Goal: Task Accomplishment & Management: Use online tool/utility

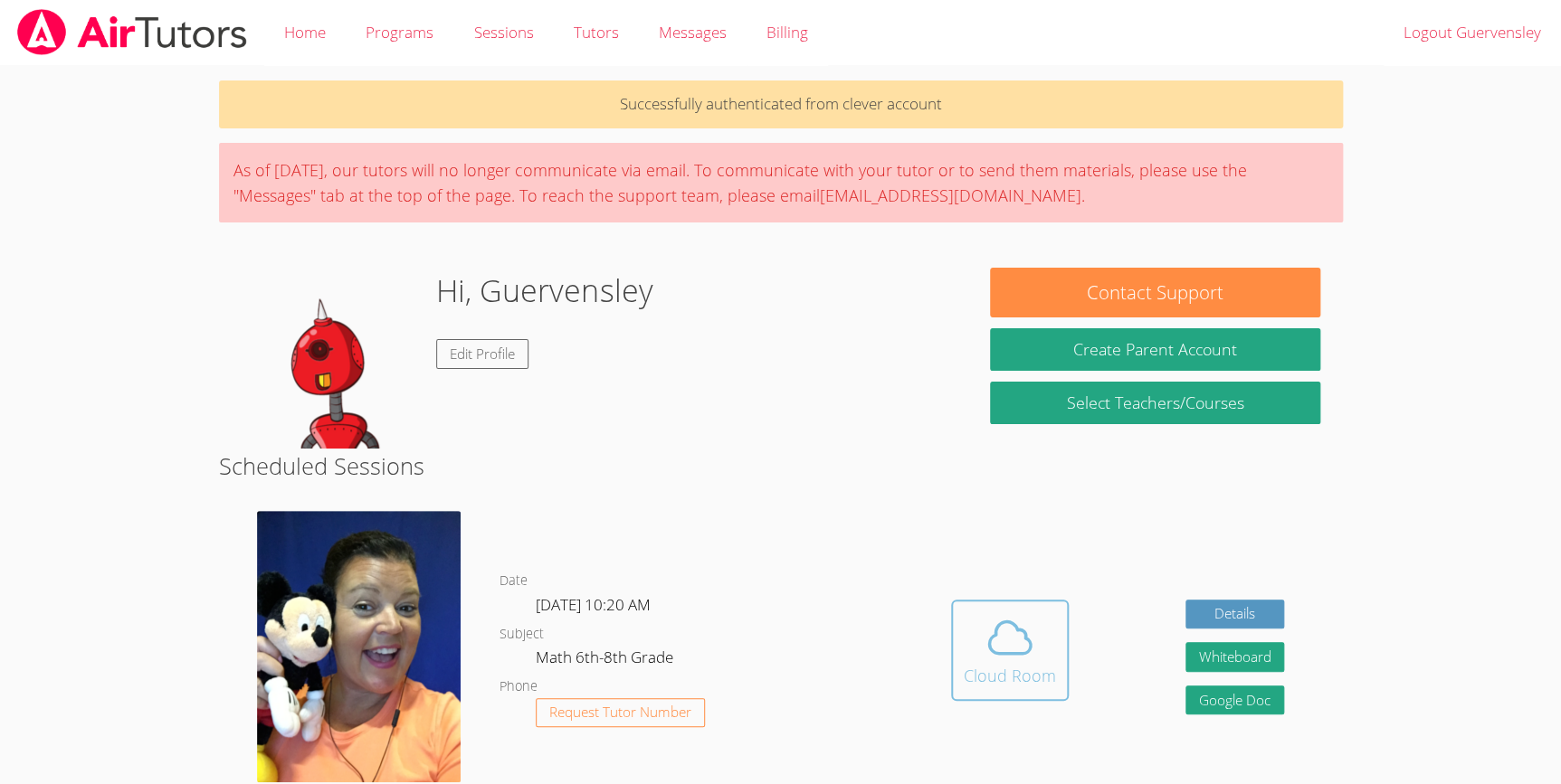
click at [999, 620] on icon at bounding box center [1010, 638] width 51 height 51
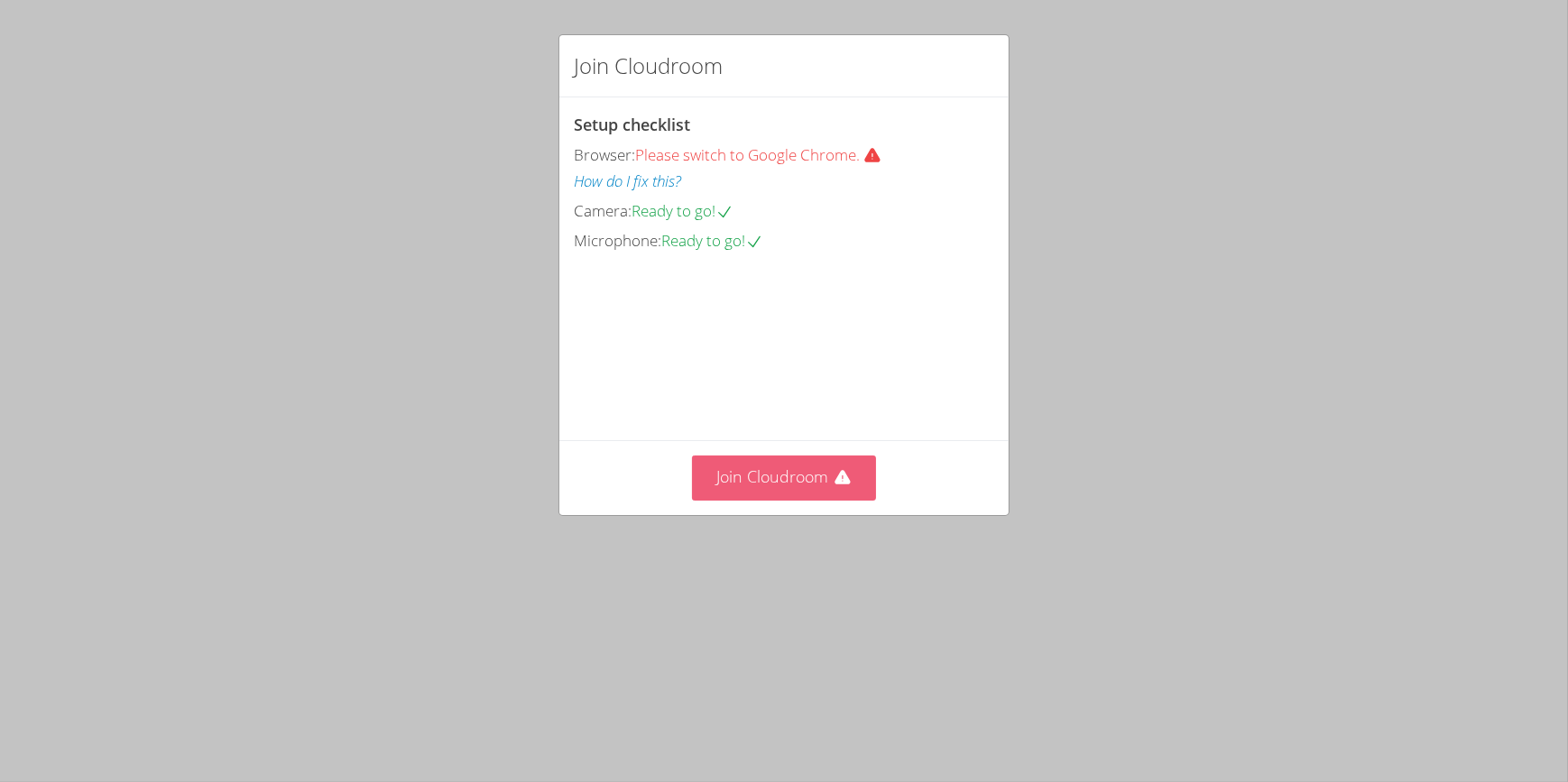
click at [797, 500] on button "Join Cloudroom" at bounding box center [784, 478] width 185 height 44
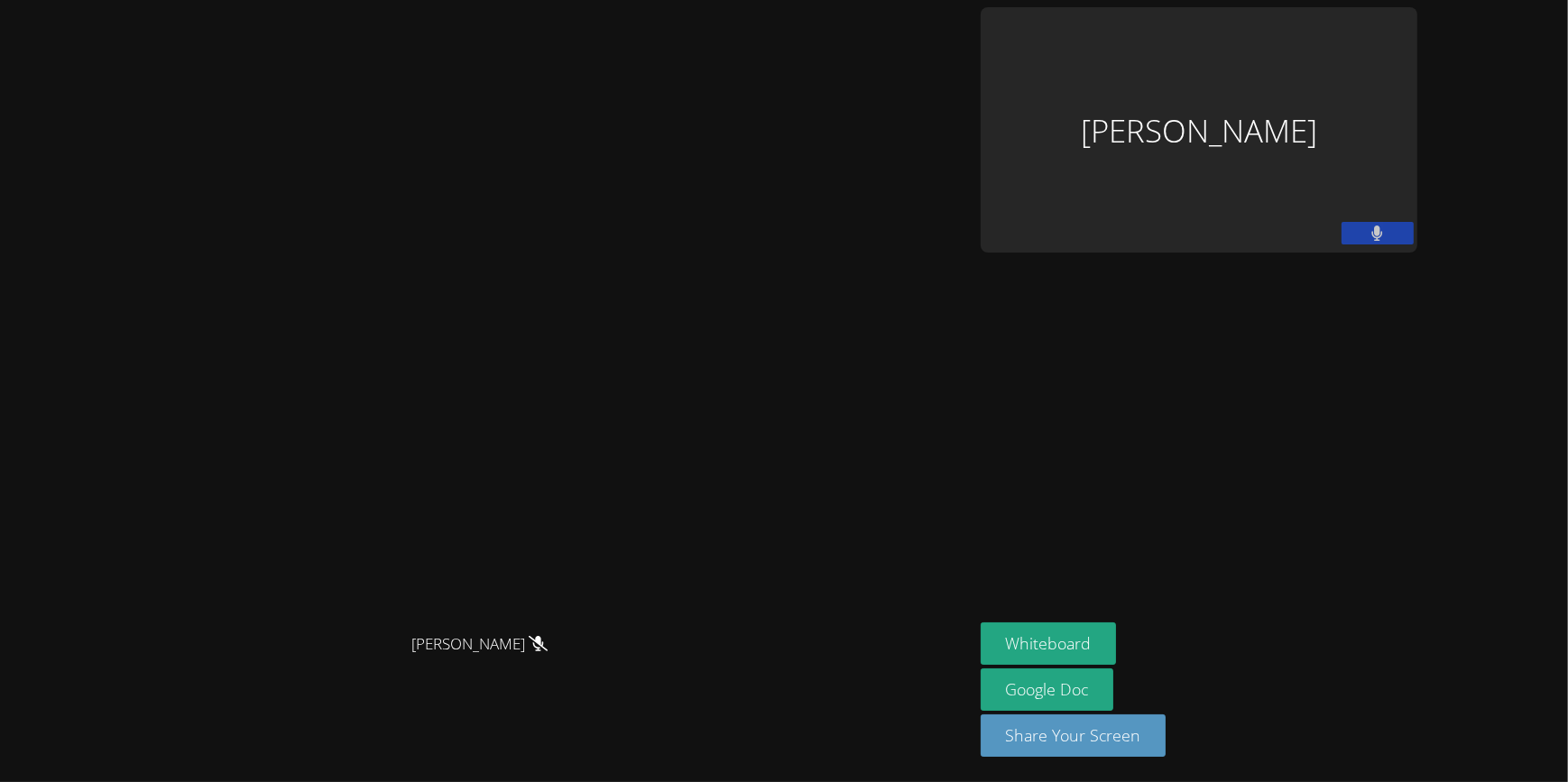
click at [621, 594] on video at bounding box center [486, 356] width 271 height 540
click at [621, 553] on video at bounding box center [486, 356] width 271 height 540
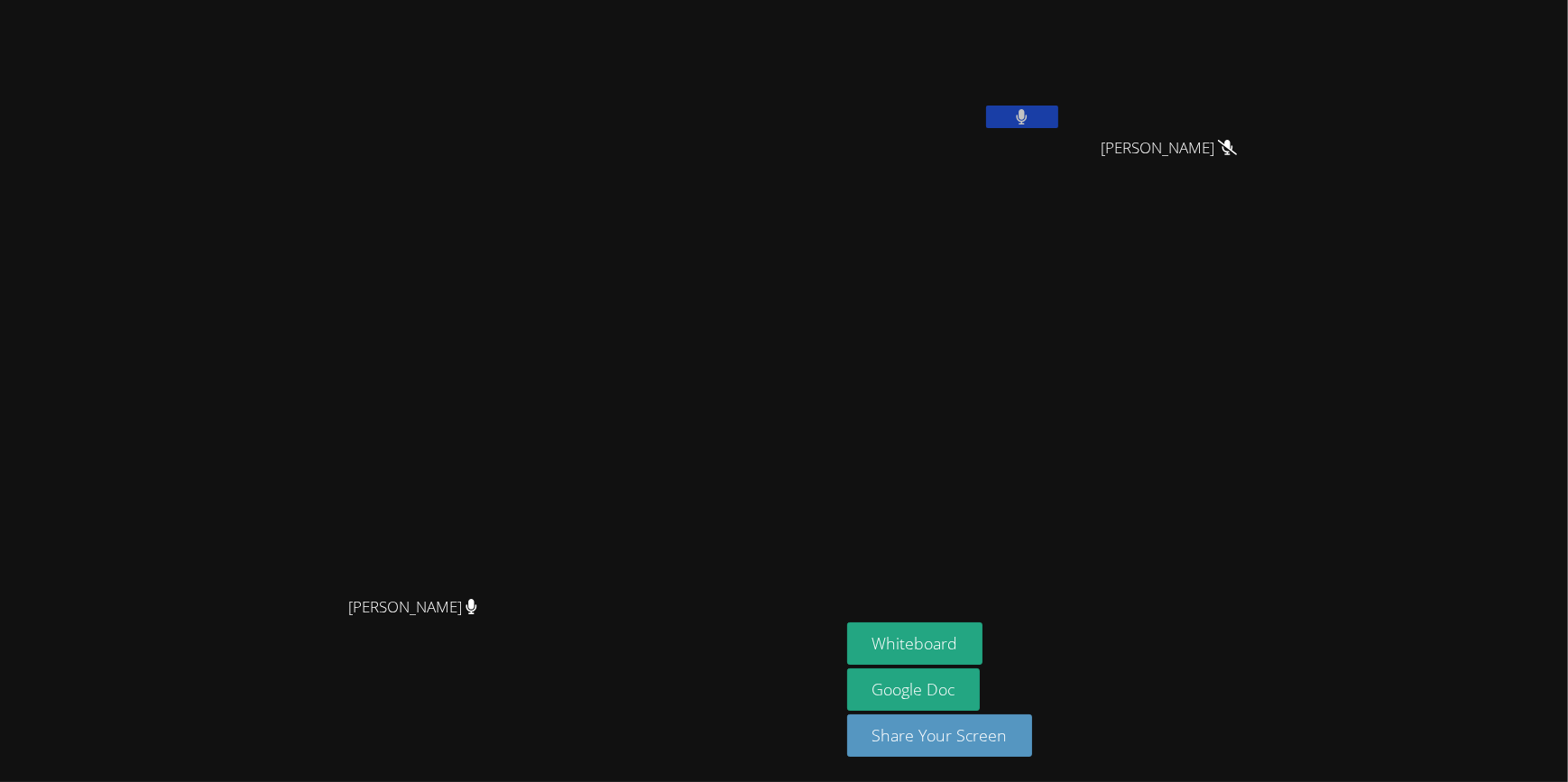
click at [1162, 638] on div "Whiteboard Google Doc Share Your Screen" at bounding box center [1065, 697] width 437 height 149
click at [984, 636] on button "Whiteboard" at bounding box center [915, 643] width 136 height 43
click at [1031, 110] on icon at bounding box center [1021, 117] width 19 height 15
click at [1027, 114] on icon at bounding box center [1021, 117] width 12 height 15
click at [1422, 420] on div "[PERSON_NAME] [PERSON_NAME] [PERSON_NAME] [PERSON_NAME] [PERSON_NAME] [PERSON_N…" at bounding box center [784, 391] width 1568 height 782
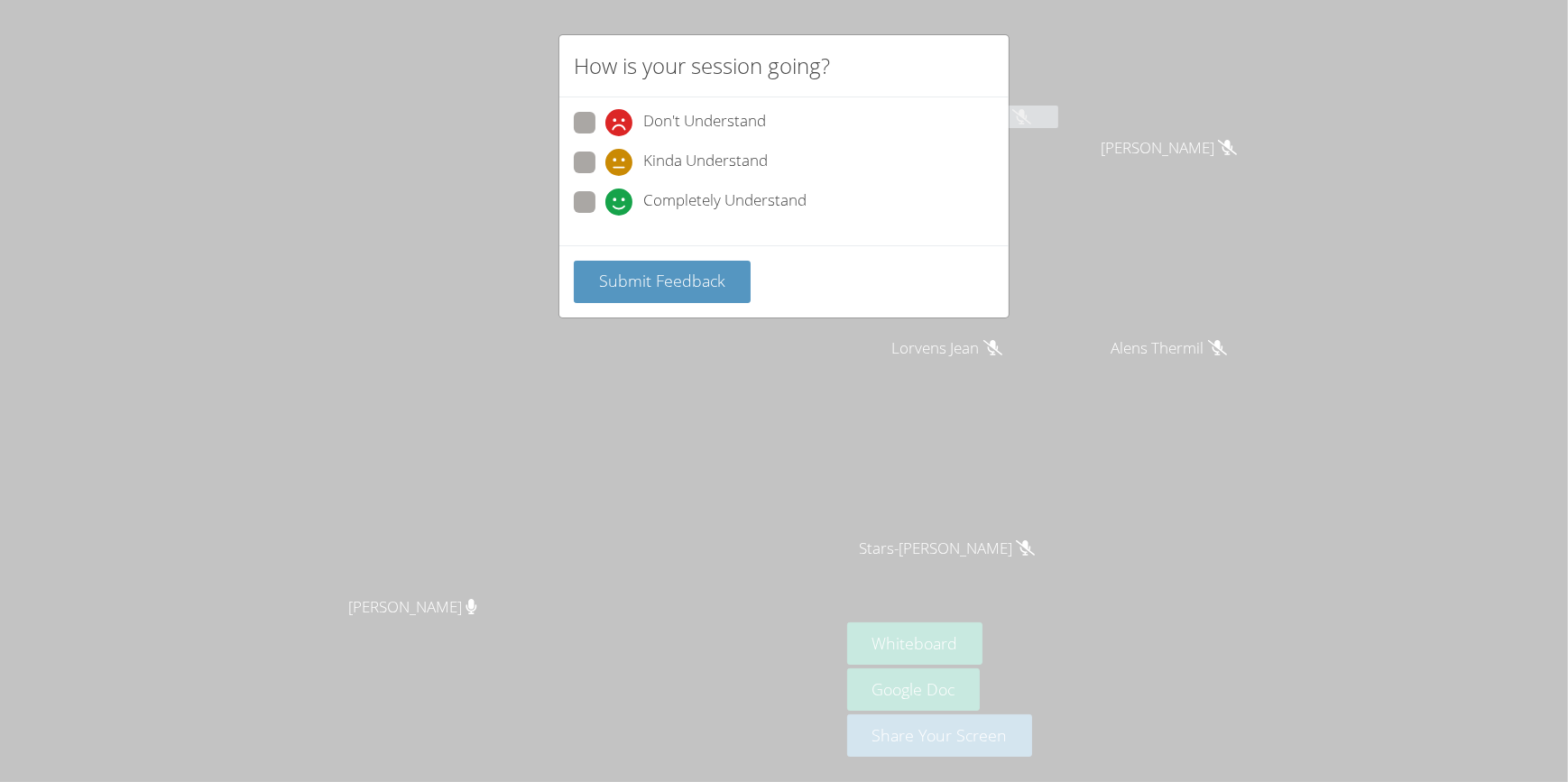
click at [605, 136] on span at bounding box center [605, 136] width 0 height 0
click at [605, 125] on input "Don't Understand" at bounding box center [612, 119] width 15 height 15
radio input "true"
click at [605, 176] on span at bounding box center [605, 176] width 0 height 0
click at [605, 156] on input "Kinda Understand" at bounding box center [612, 159] width 15 height 15
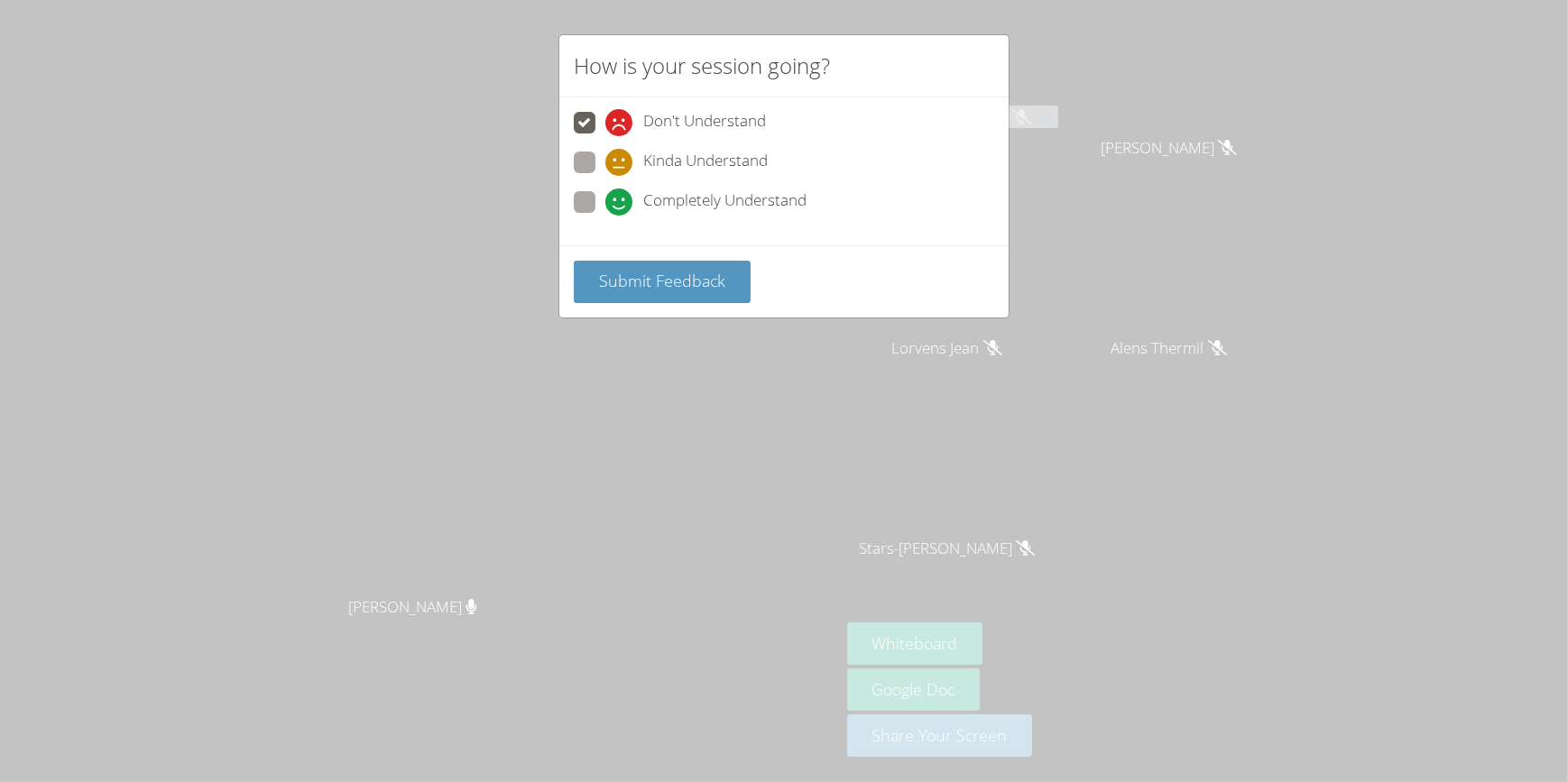
radio input "true"
click at [643, 270] on span "Submit Feedback" at bounding box center [661, 281] width 126 height 22
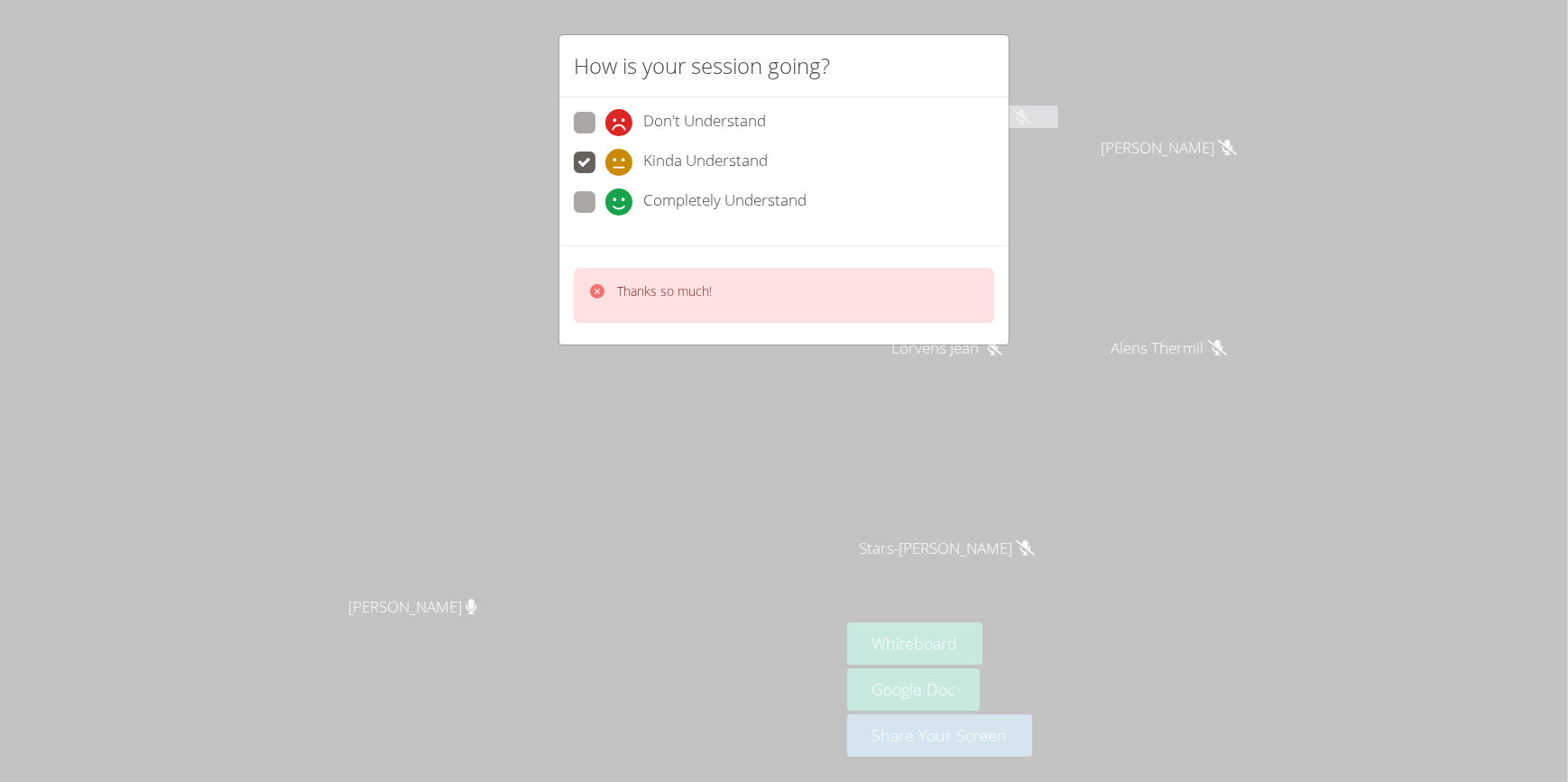
click at [596, 288] on icon at bounding box center [597, 292] width 14 height 14
click at [605, 216] on span at bounding box center [605, 216] width 0 height 0
click at [605, 191] on input "Completely Understand" at bounding box center [612, 198] width 15 height 15
radio input "true"
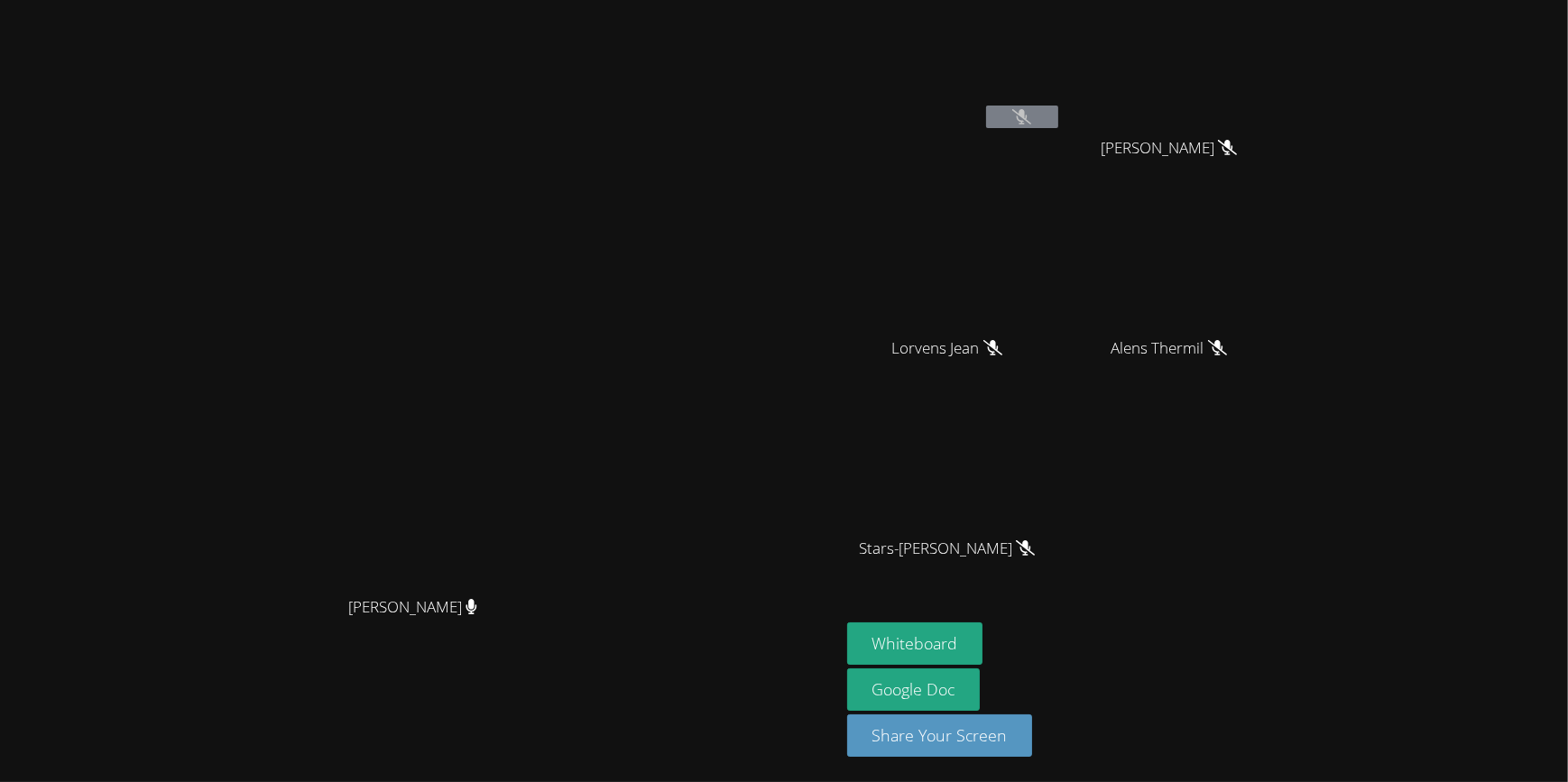
click at [1062, 283] on video at bounding box center [954, 267] width 215 height 121
